Goal: Transaction & Acquisition: Subscribe to service/newsletter

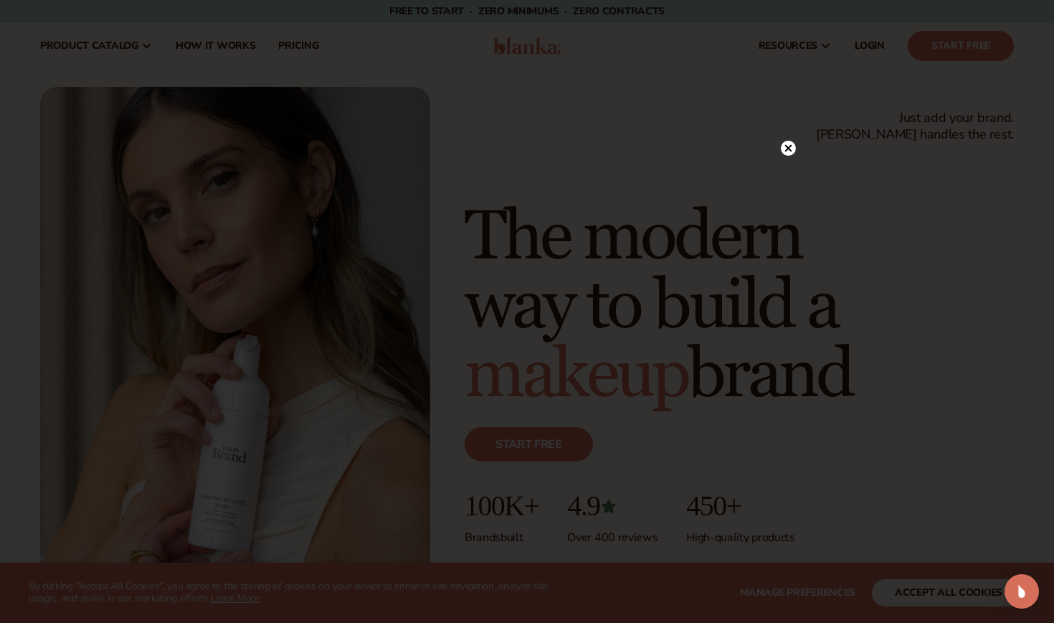
click at [790, 146] on icon at bounding box center [788, 147] width 7 height 7
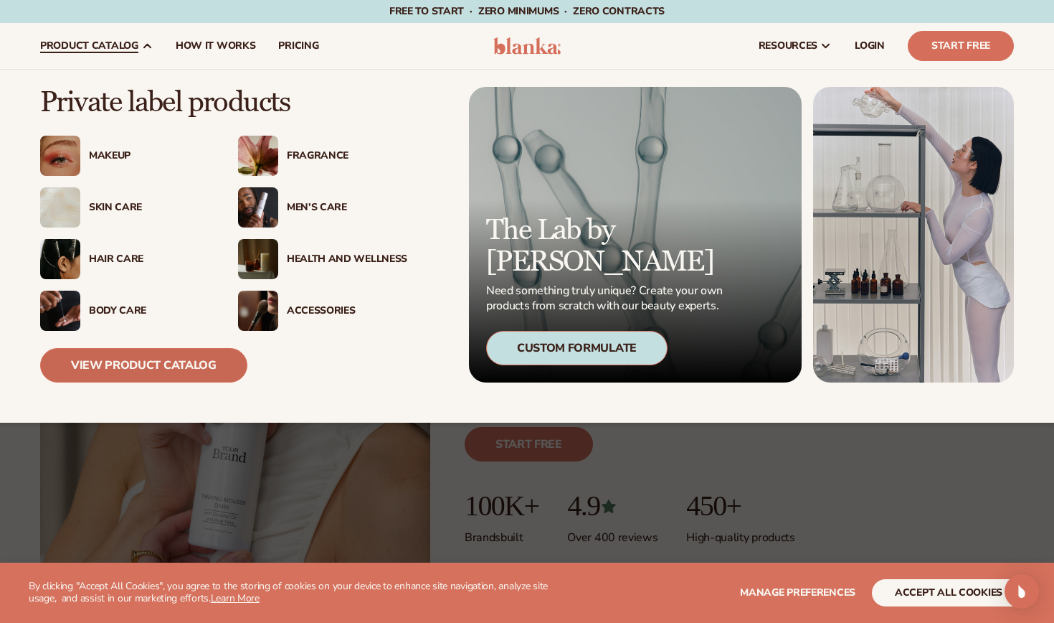
click at [161, 364] on link "View Product Catalog" at bounding box center [143, 365] width 207 height 34
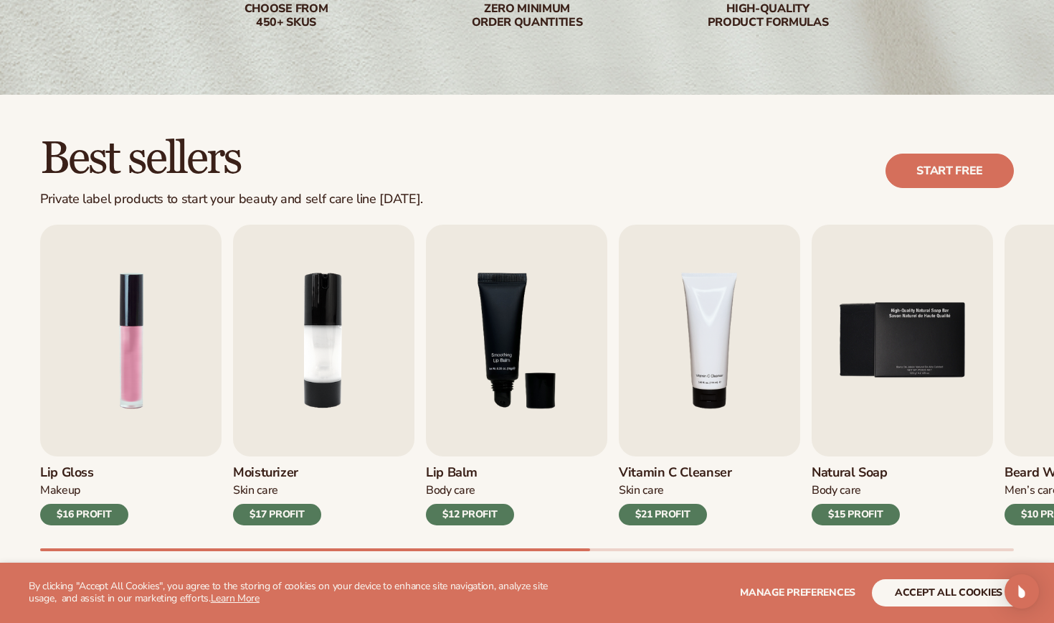
scroll to position [339, 0]
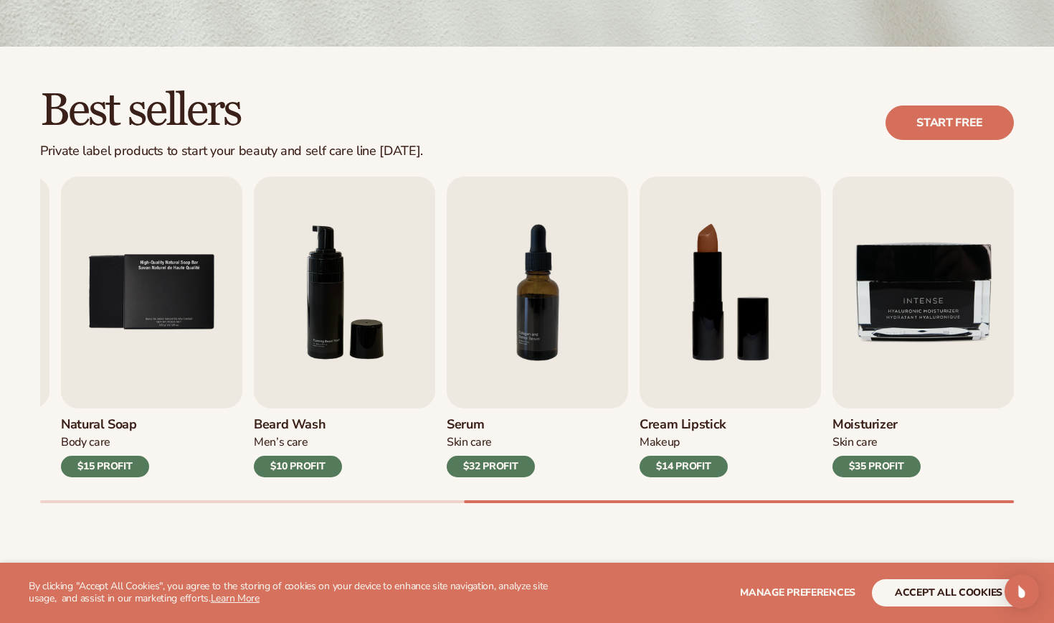
click at [919, 582] on button "accept all cookies" at bounding box center [949, 592] width 154 height 27
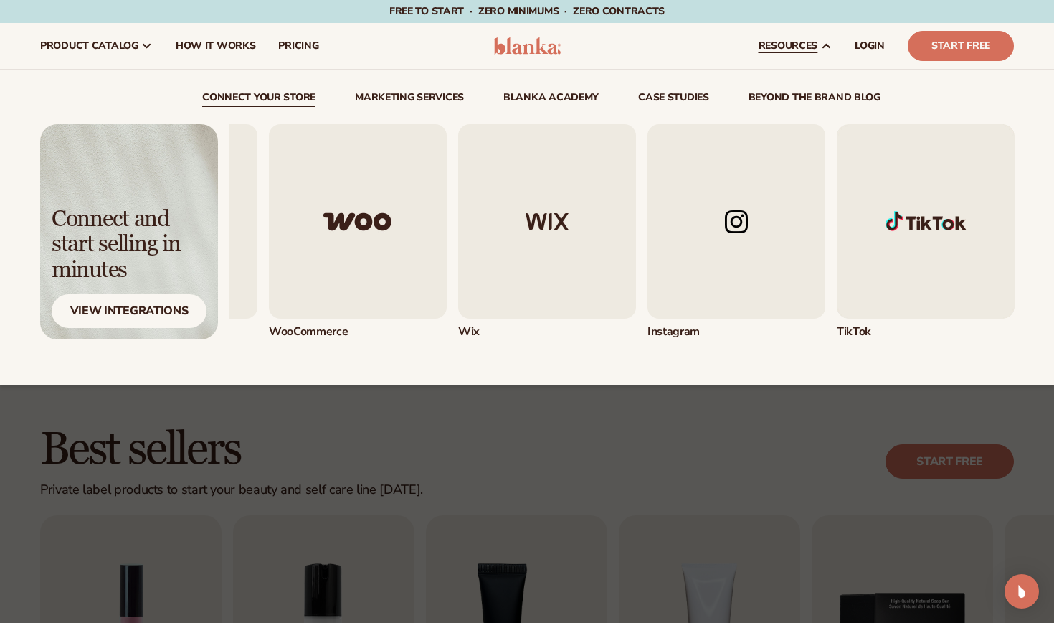
scroll to position [1, 0]
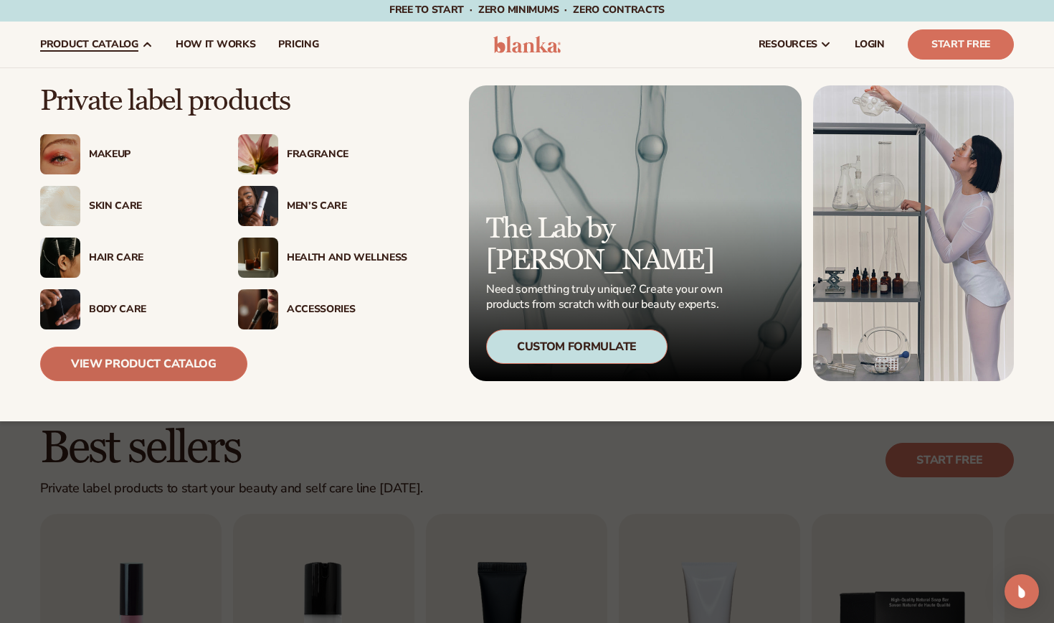
click at [144, 362] on link "View Product Catalog" at bounding box center [143, 363] width 207 height 34
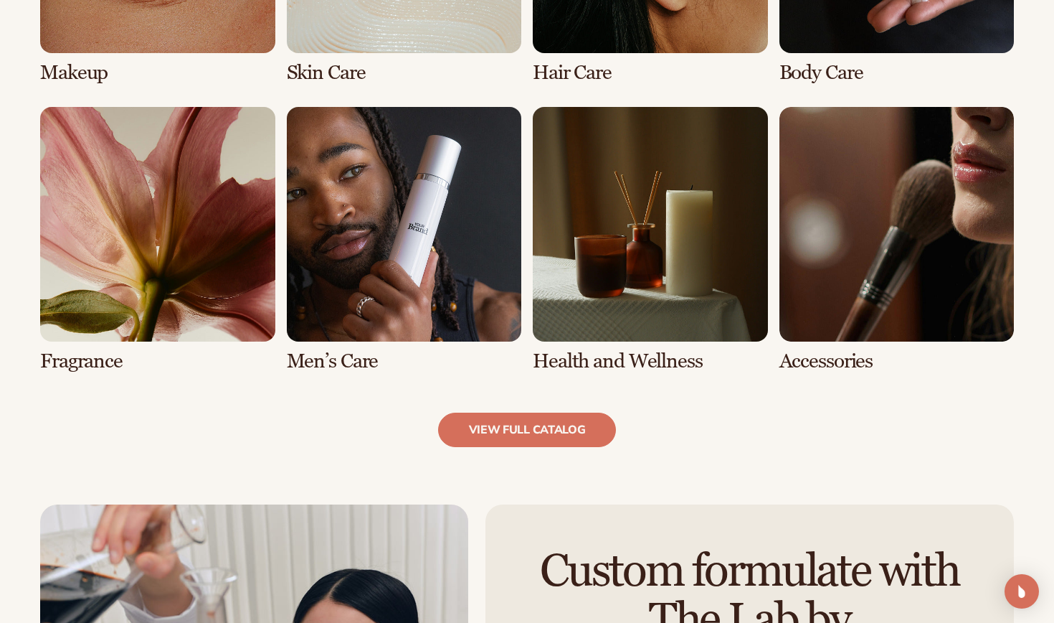
scroll to position [1330, 0]
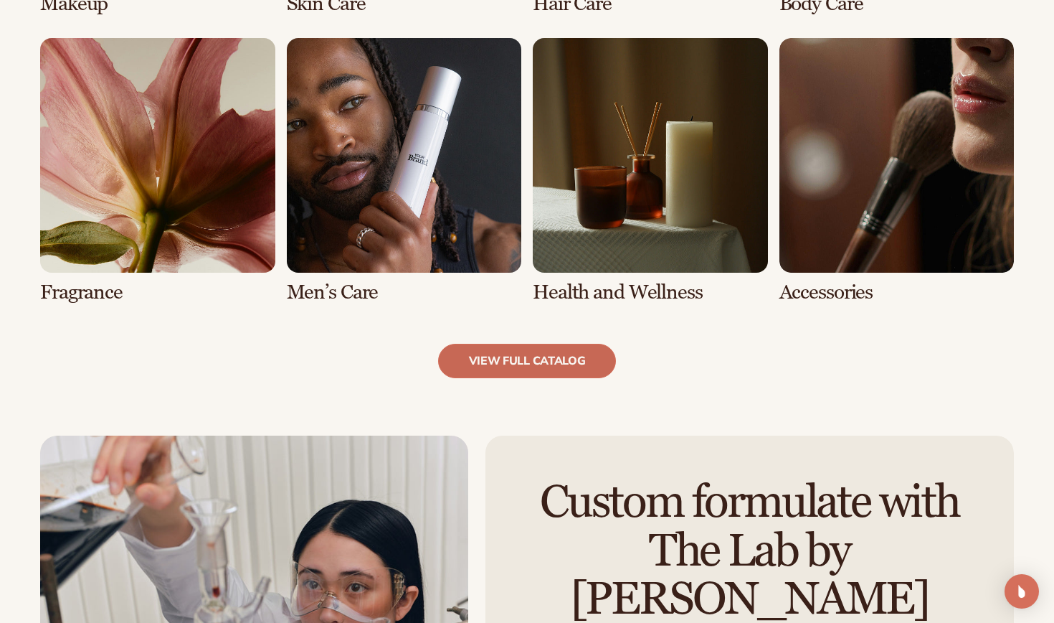
click at [518, 361] on link "view full catalog" at bounding box center [527, 361] width 179 height 34
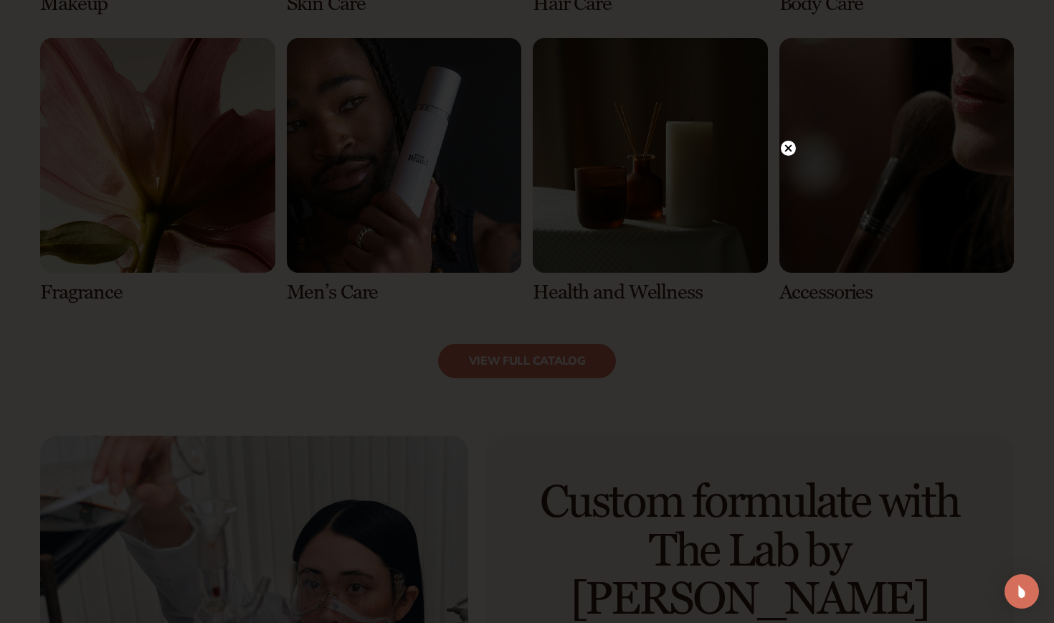
click at [793, 145] on circle at bounding box center [788, 148] width 15 height 15
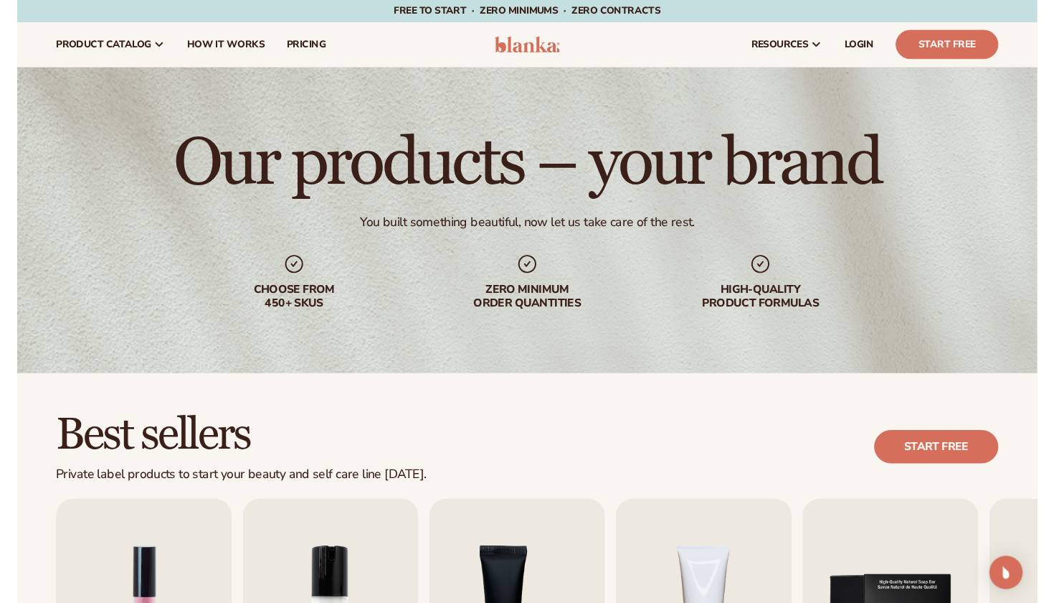
scroll to position [0, 0]
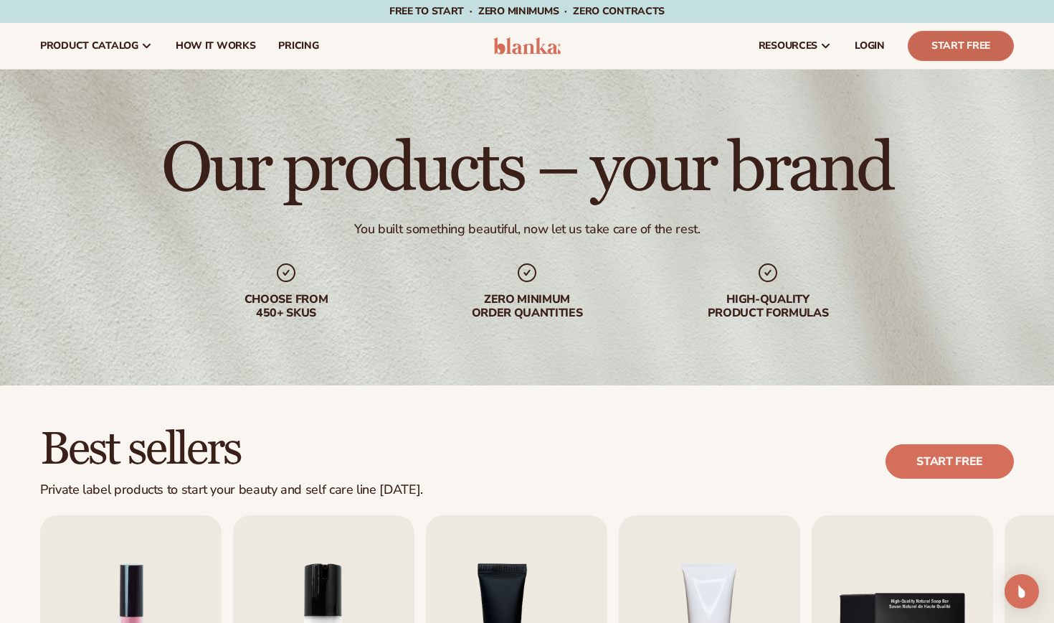
click at [945, 60] on link "Start Free" at bounding box center [961, 46] width 106 height 30
